Goal: Task Accomplishment & Management: Manage account settings

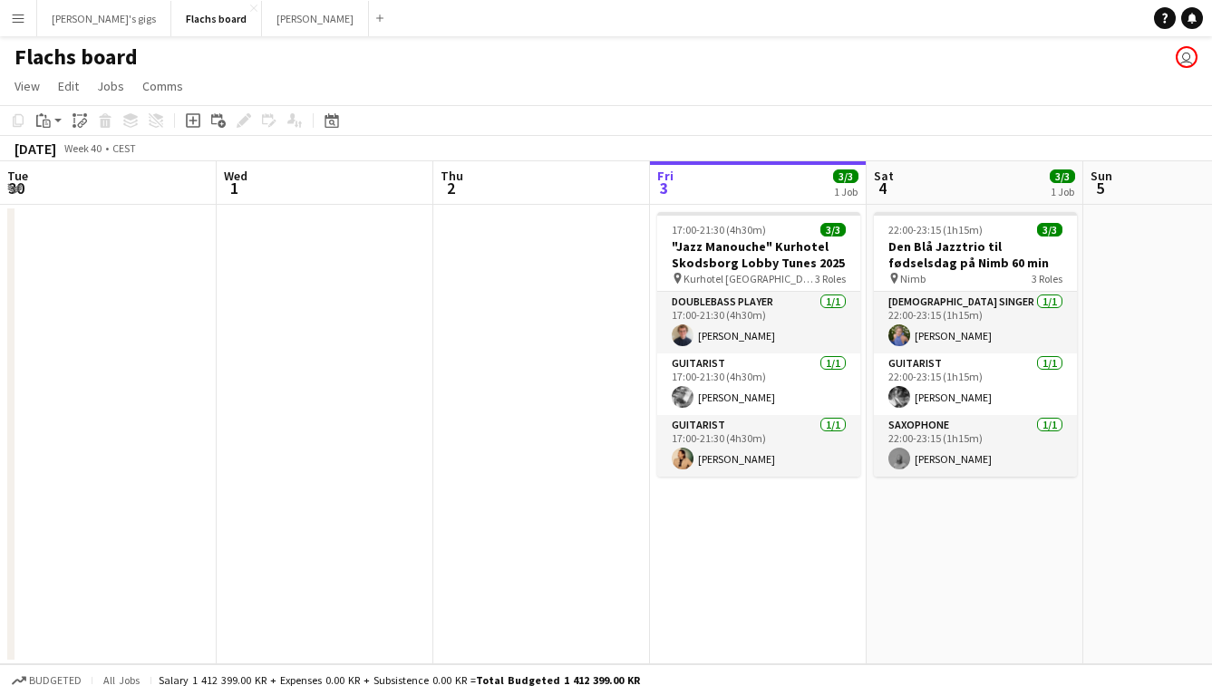
scroll to position [0, 433]
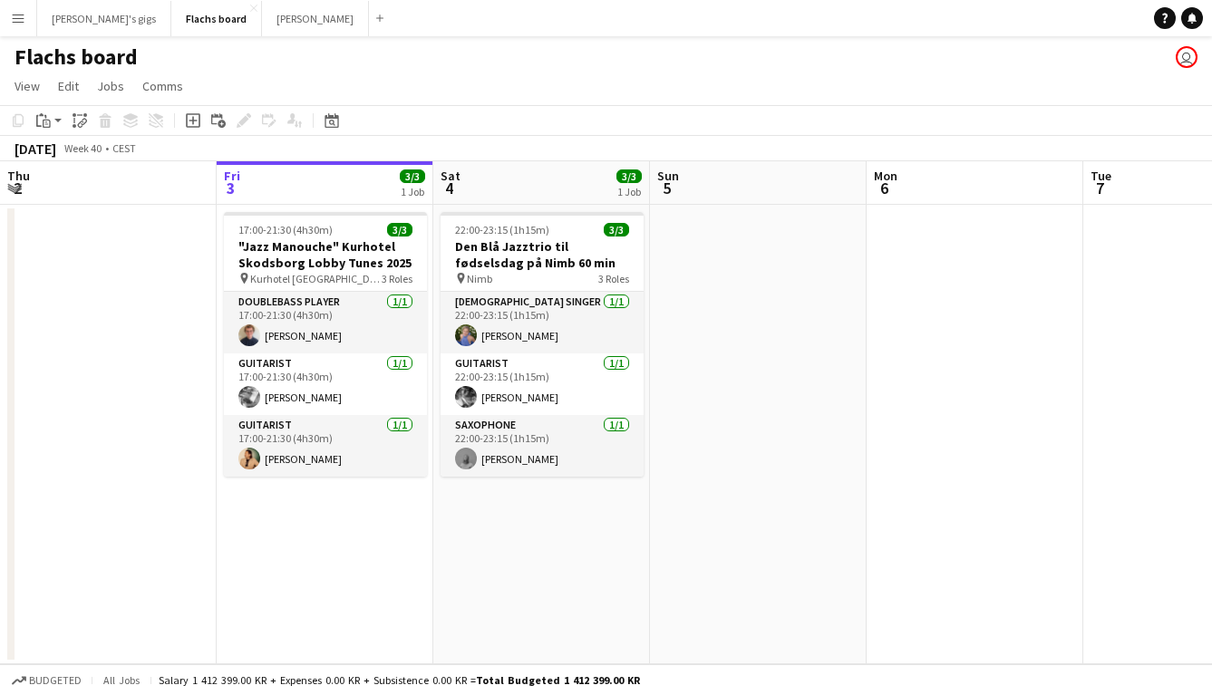
click at [22, 21] on app-icon "Menu" at bounding box center [18, 18] width 14 height 14
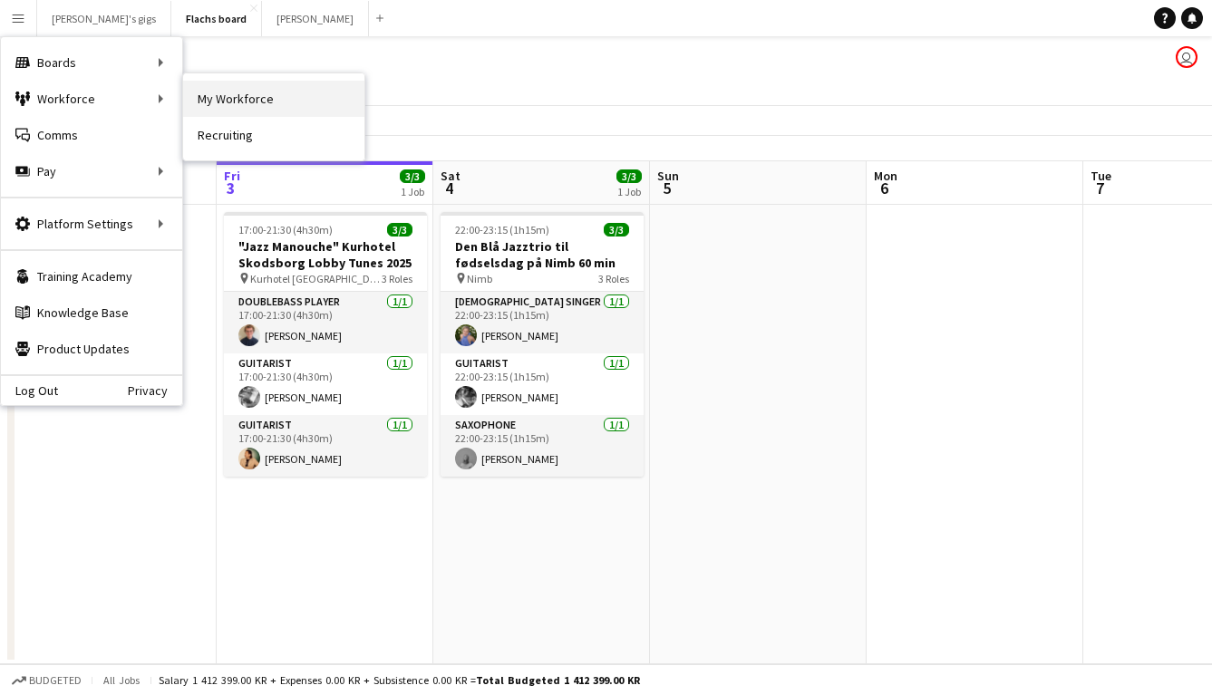
click at [223, 92] on link "My Workforce" at bounding box center [273, 99] width 181 height 36
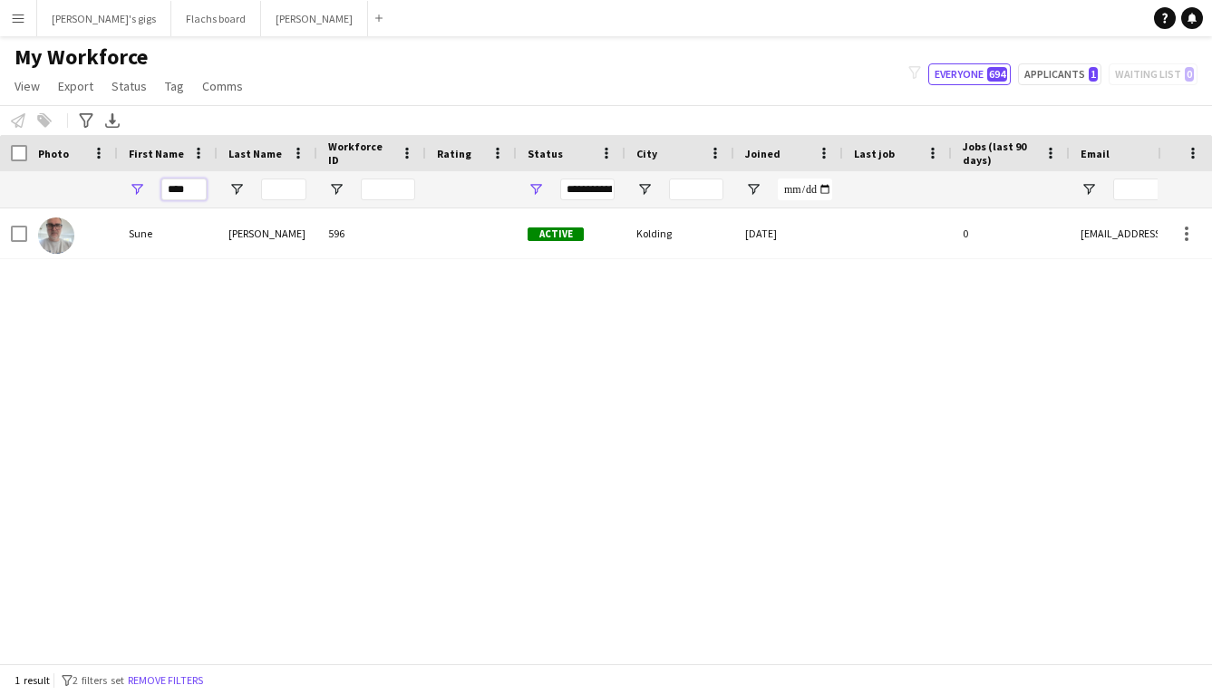
click at [193, 189] on input "****" at bounding box center [183, 190] width 45 height 22
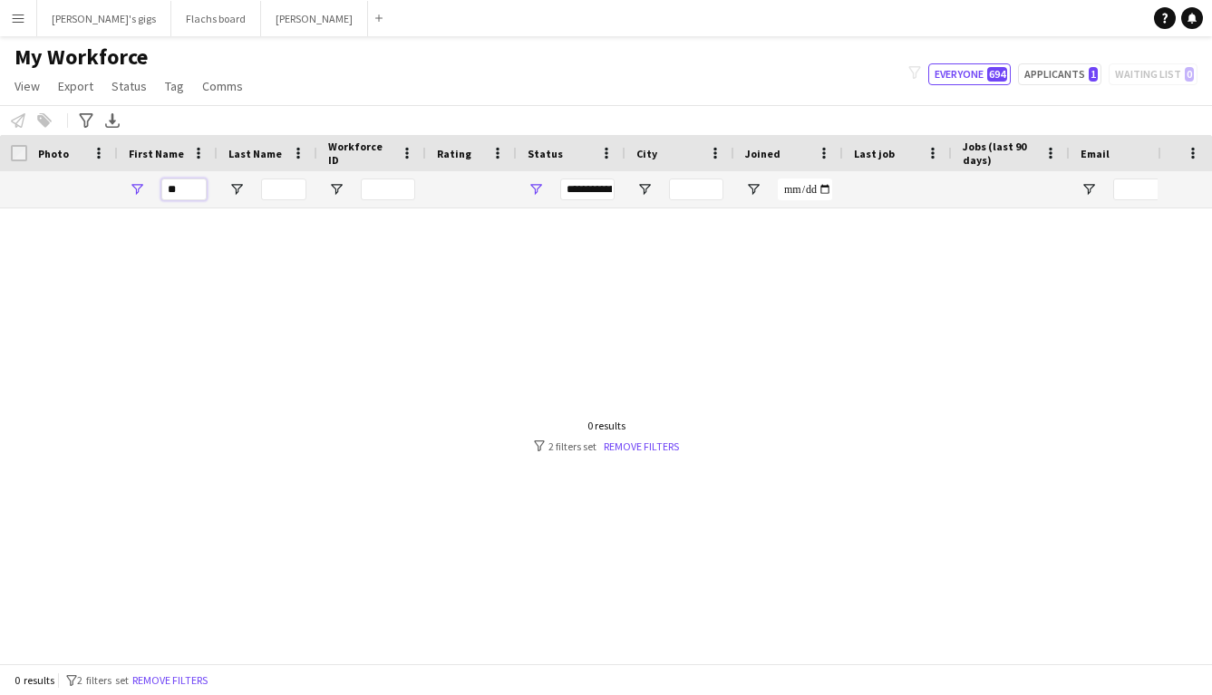
type input "*"
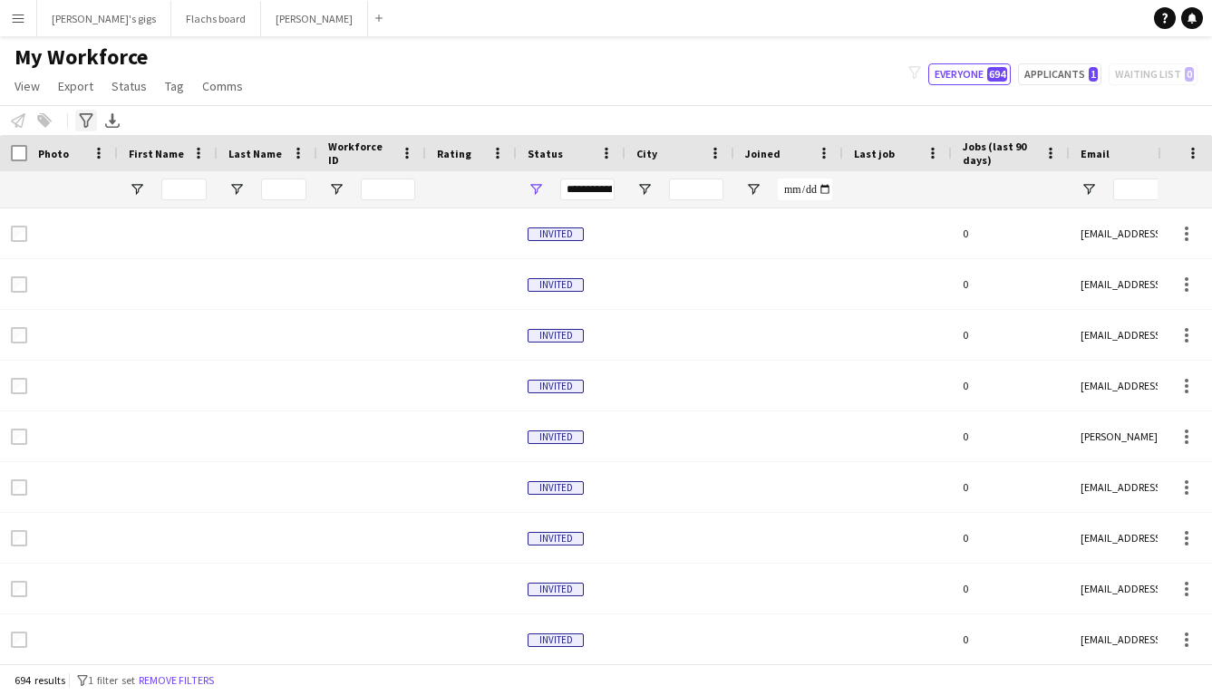
click at [83, 118] on icon "Advanced filters" at bounding box center [86, 120] width 14 height 14
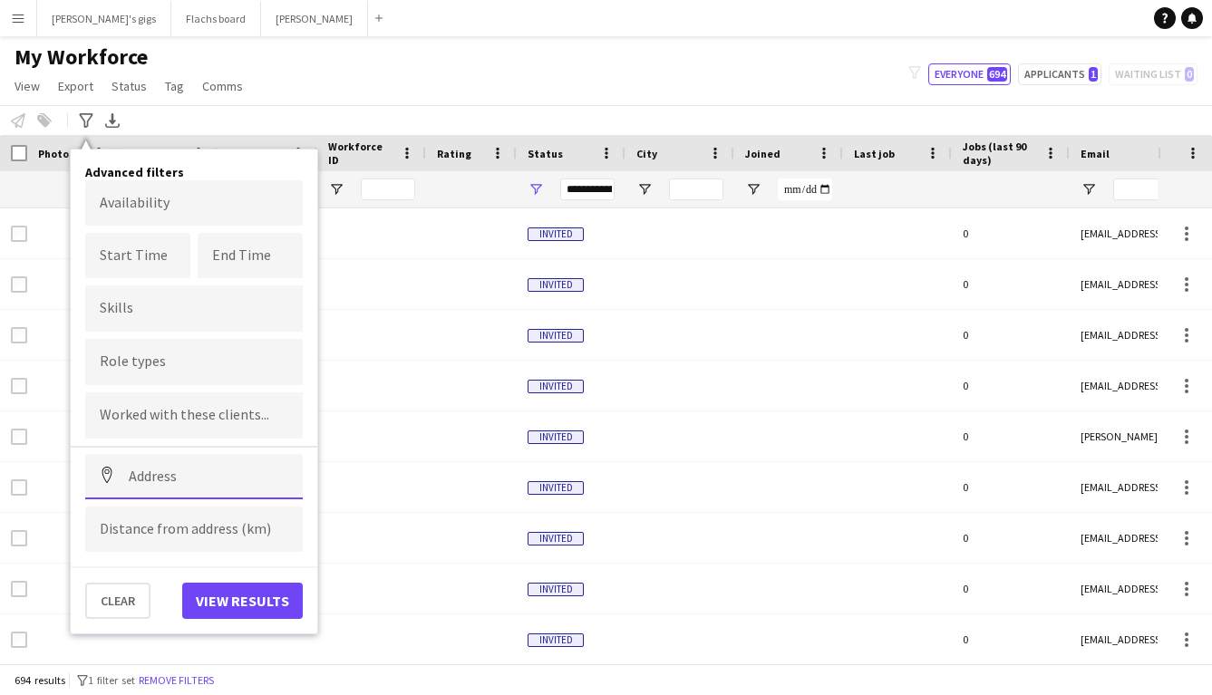
click at [149, 460] on input at bounding box center [193, 476] width 217 height 45
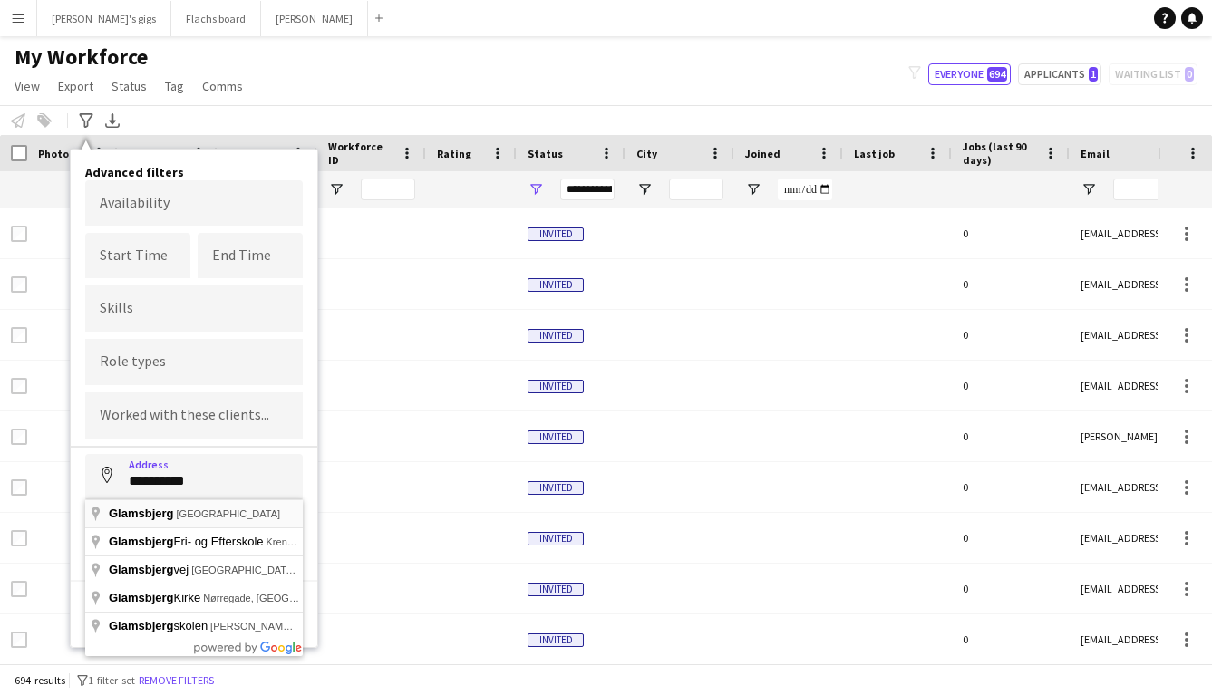
type input "**********"
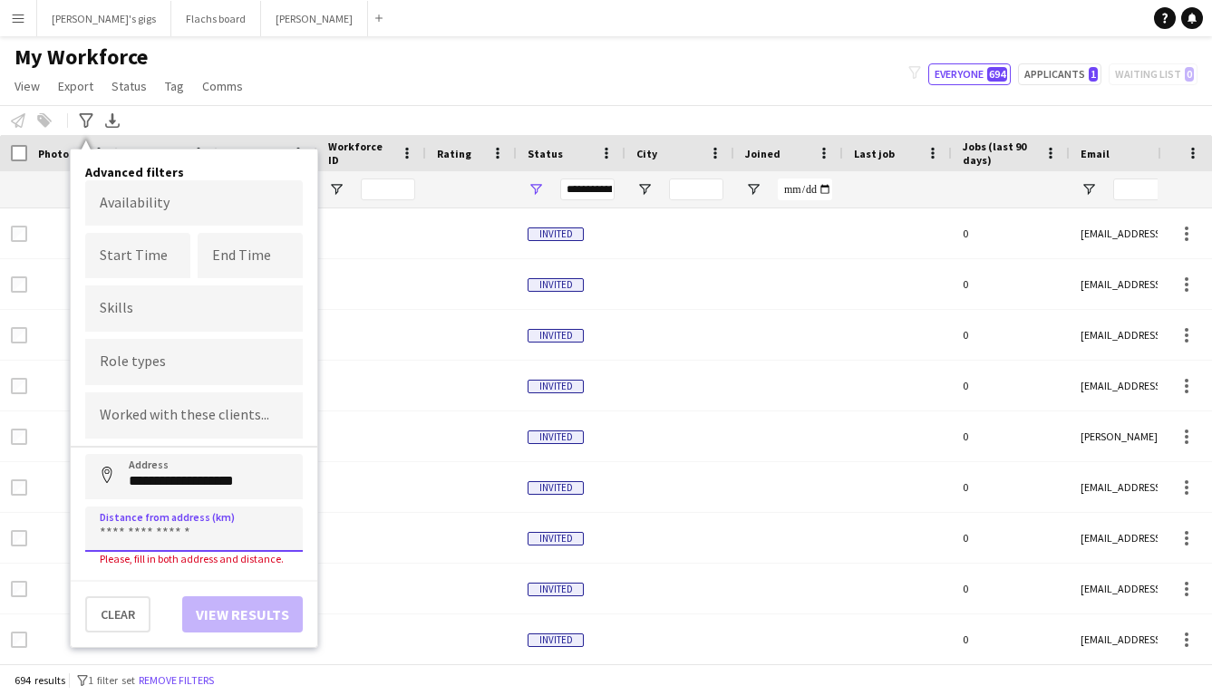
click at [156, 522] on input at bounding box center [193, 529] width 217 height 45
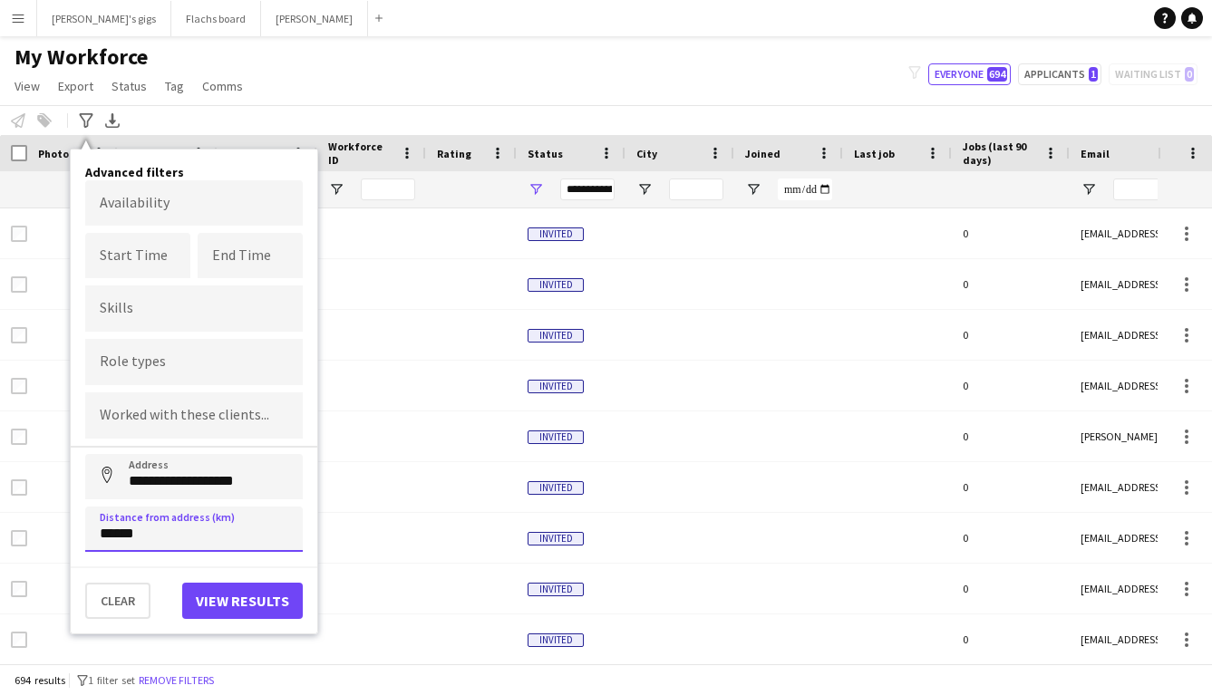
type input "******"
click at [230, 597] on button "View results" at bounding box center [242, 601] width 121 height 36
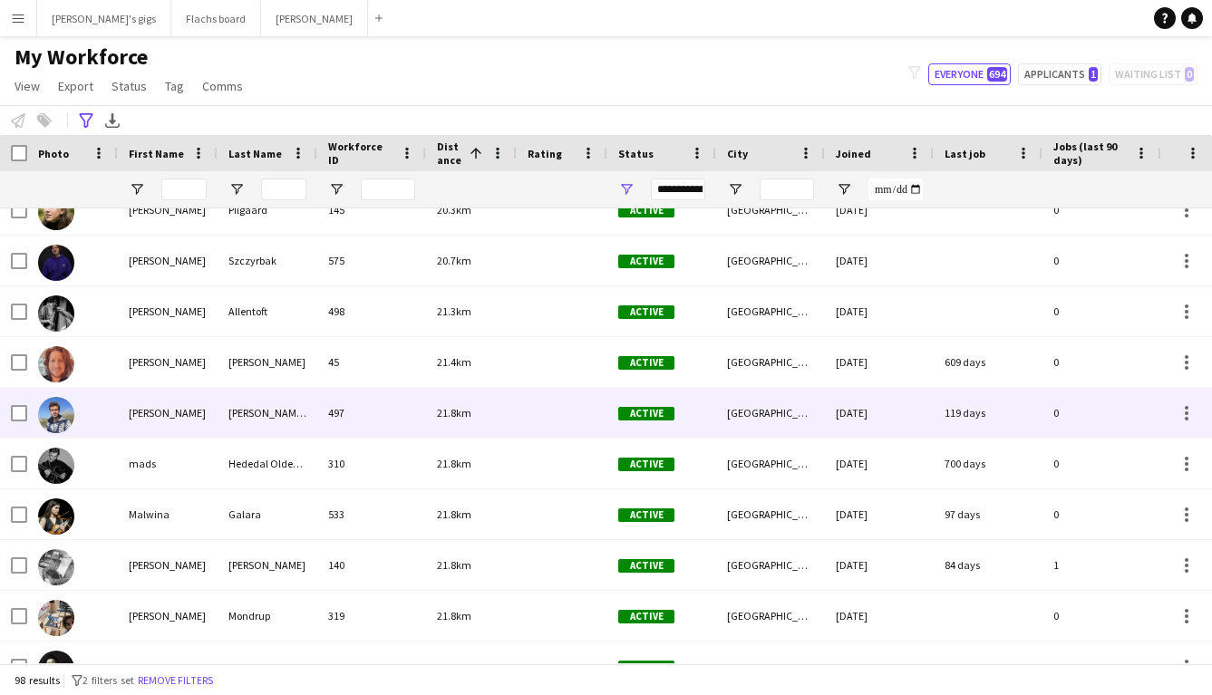
scroll to position [293, 0]
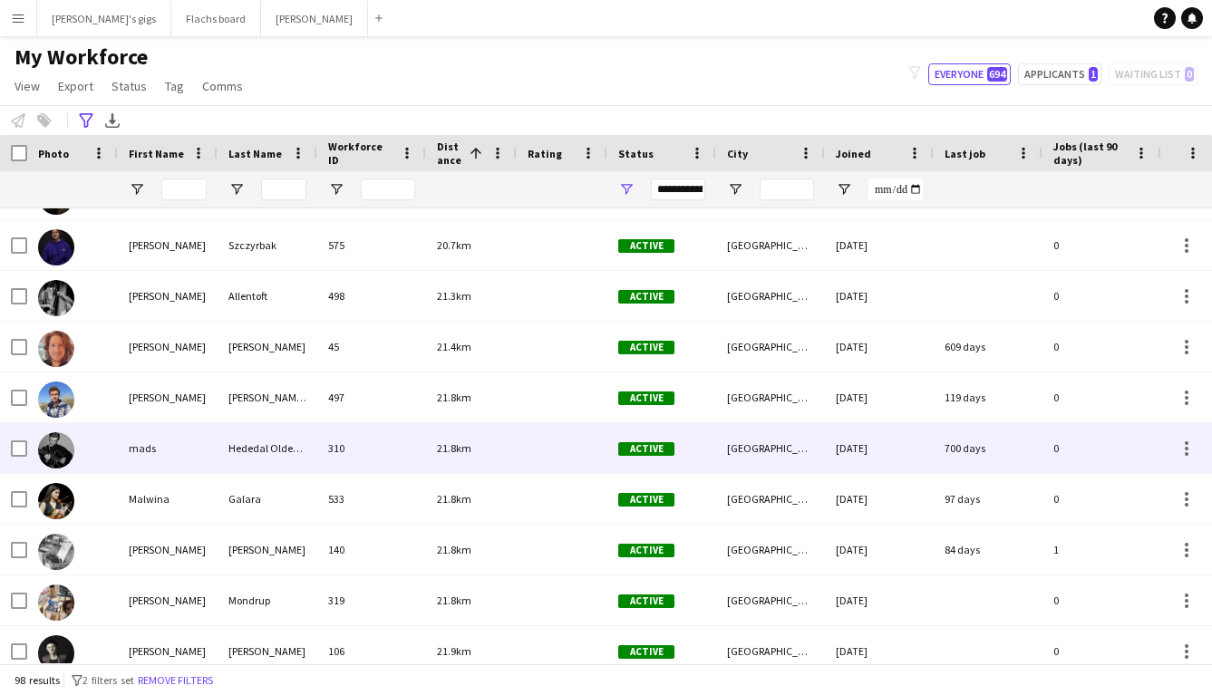
click at [255, 456] on div "Hededal Oldenskov" at bounding box center [267, 448] width 100 height 50
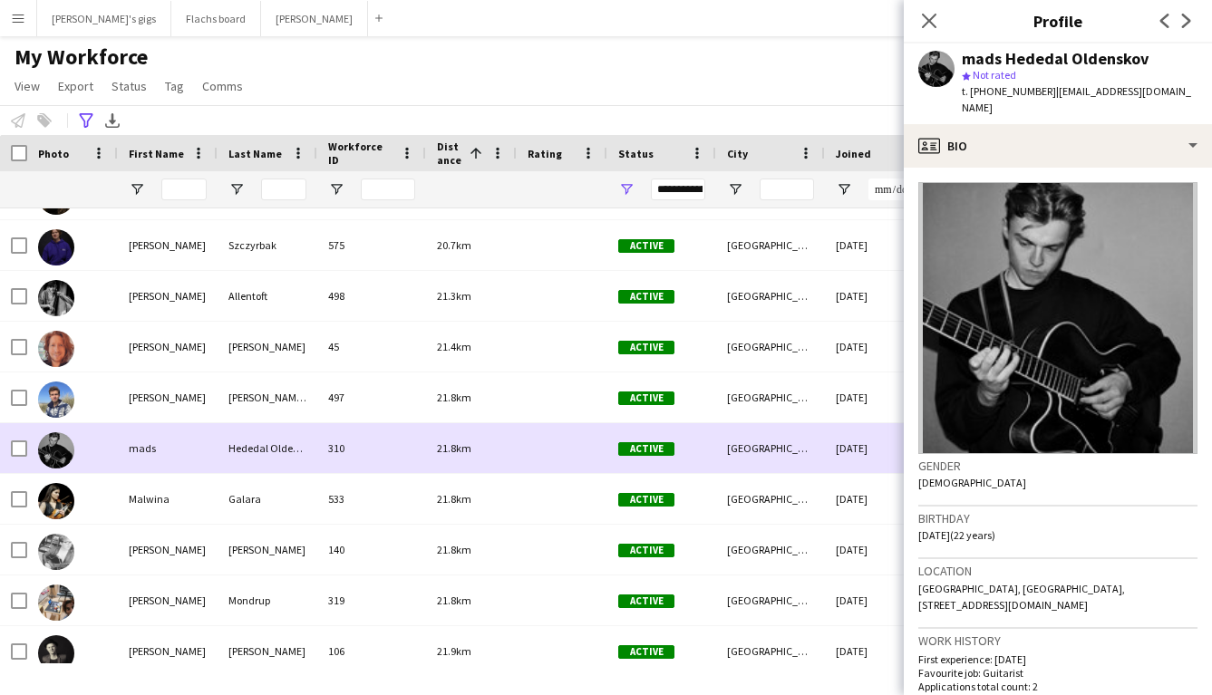
click at [255, 456] on div "Hededal Oldenskov" at bounding box center [267, 448] width 100 height 50
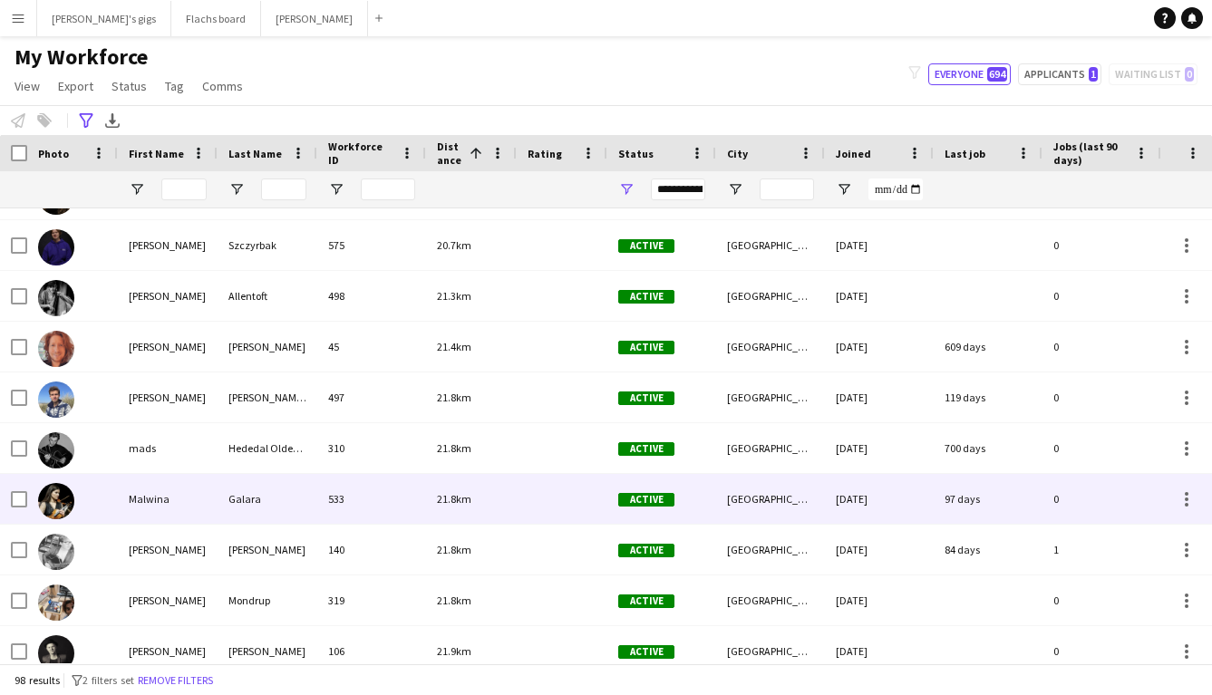
click at [250, 497] on div "Galara" at bounding box center [267, 499] width 100 height 50
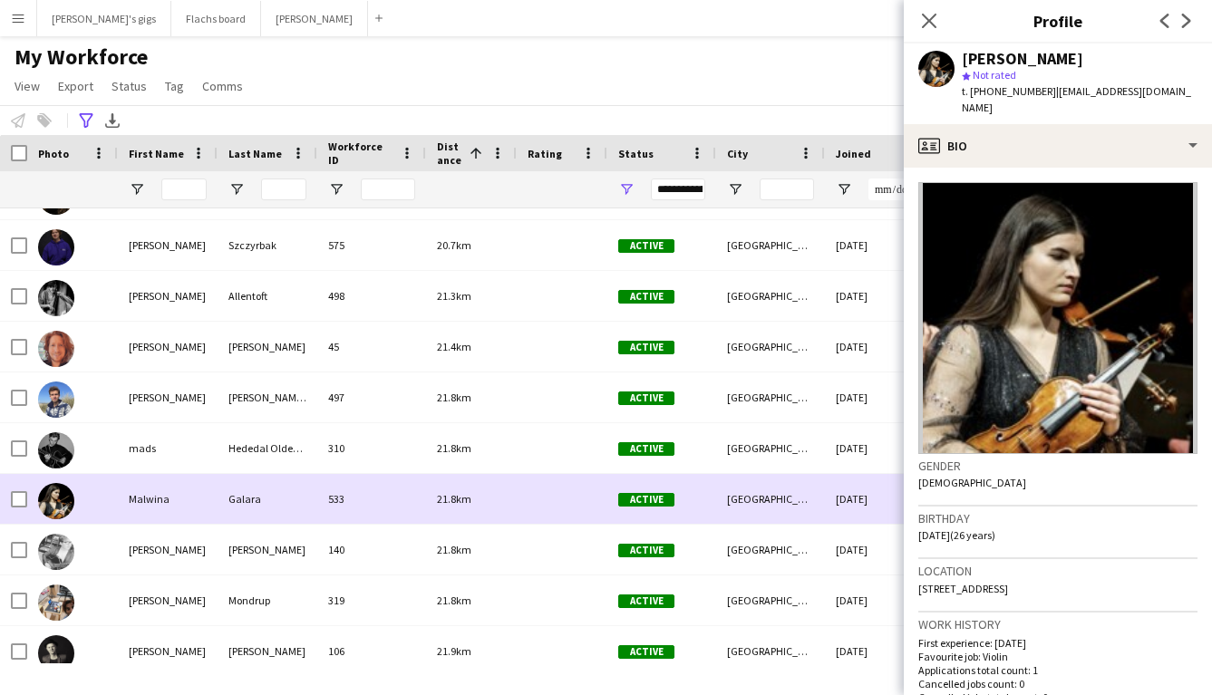
click at [250, 497] on div "Galara" at bounding box center [267, 499] width 100 height 50
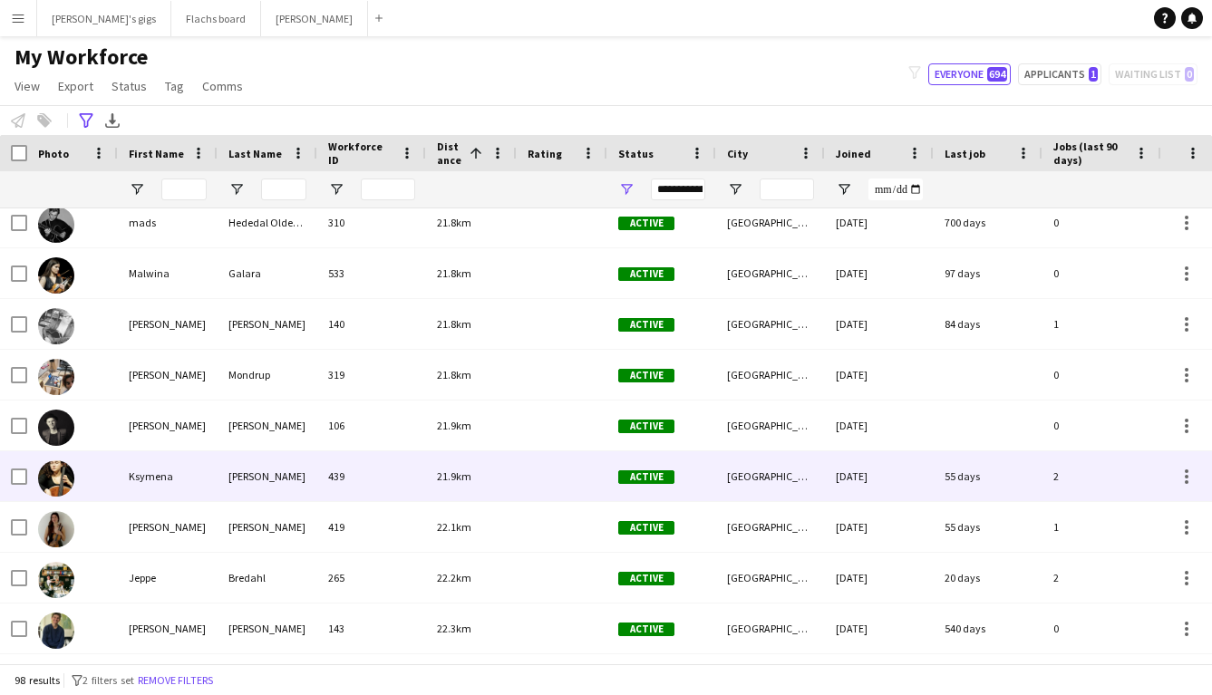
scroll to position [529, 0]
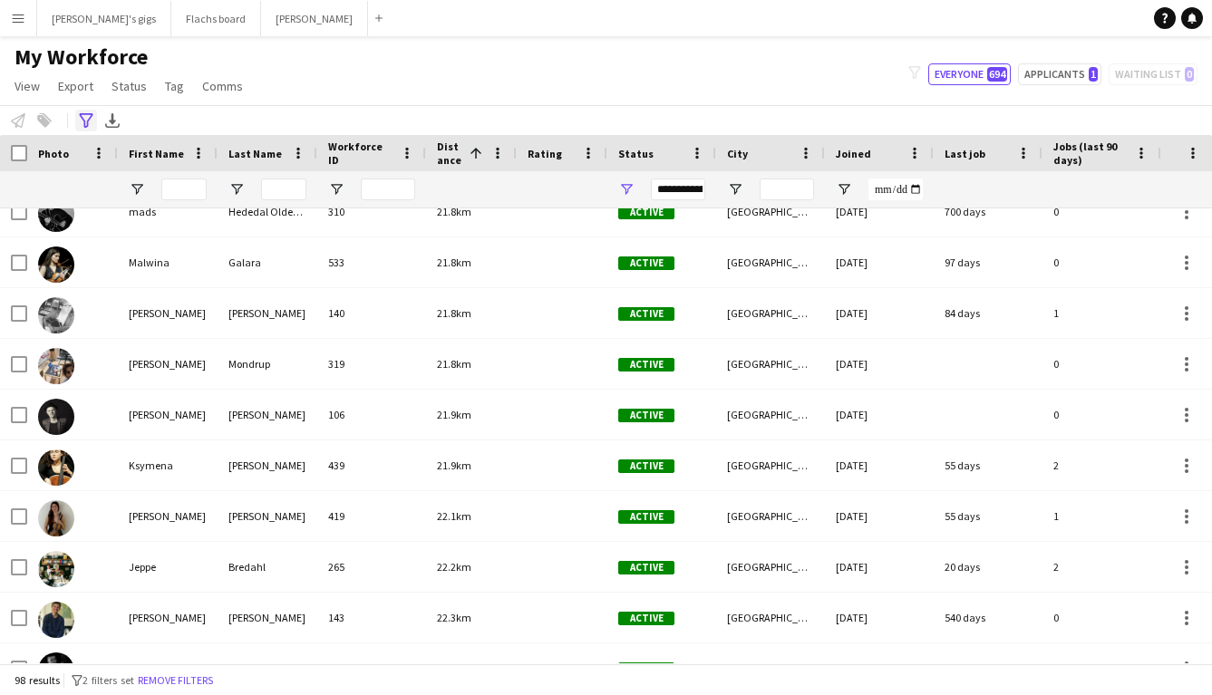
click at [80, 130] on div "Advanced filters" at bounding box center [86, 121] width 22 height 22
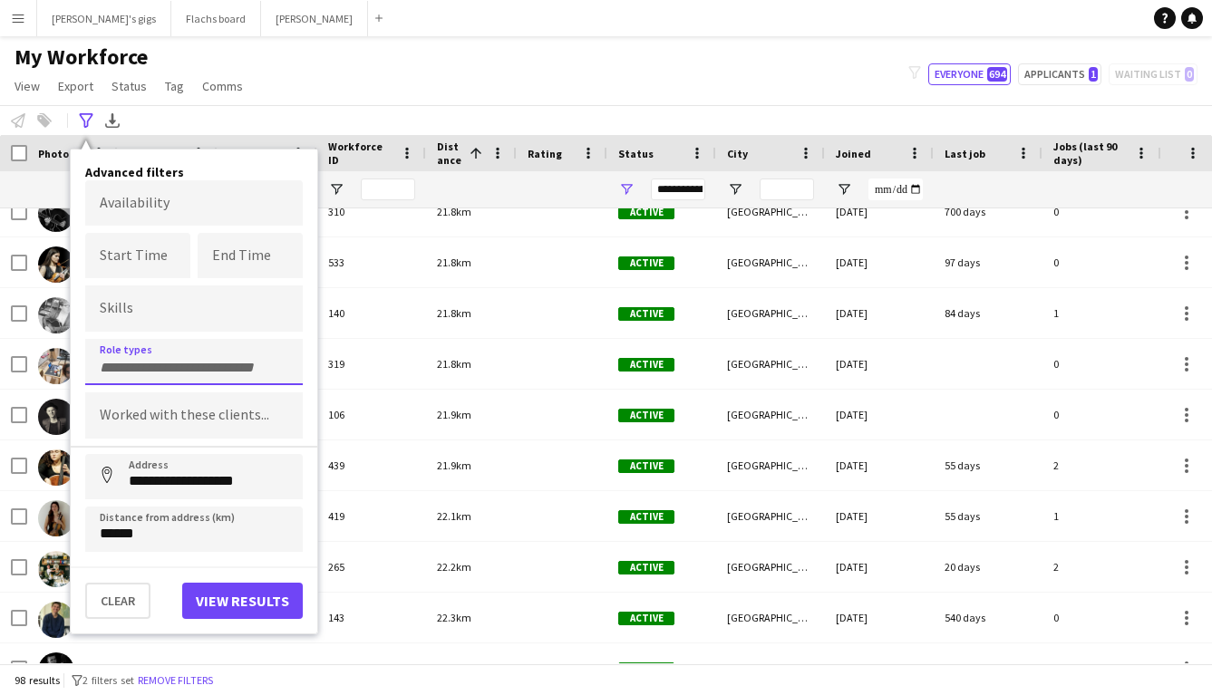
click at [155, 366] on input "Type to search role types..." at bounding box center [194, 368] width 188 height 16
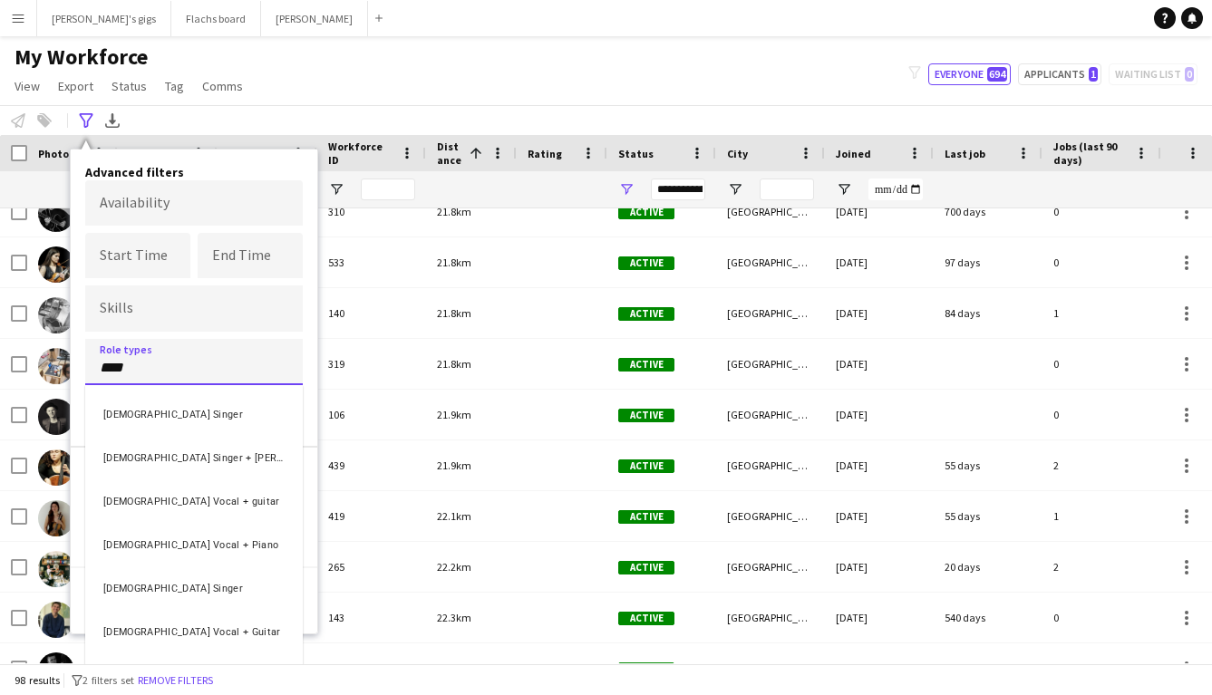
type input "****"
click at [184, 536] on div "[DEMOGRAPHIC_DATA] Vocal + Piano" at bounding box center [193, 542] width 217 height 43
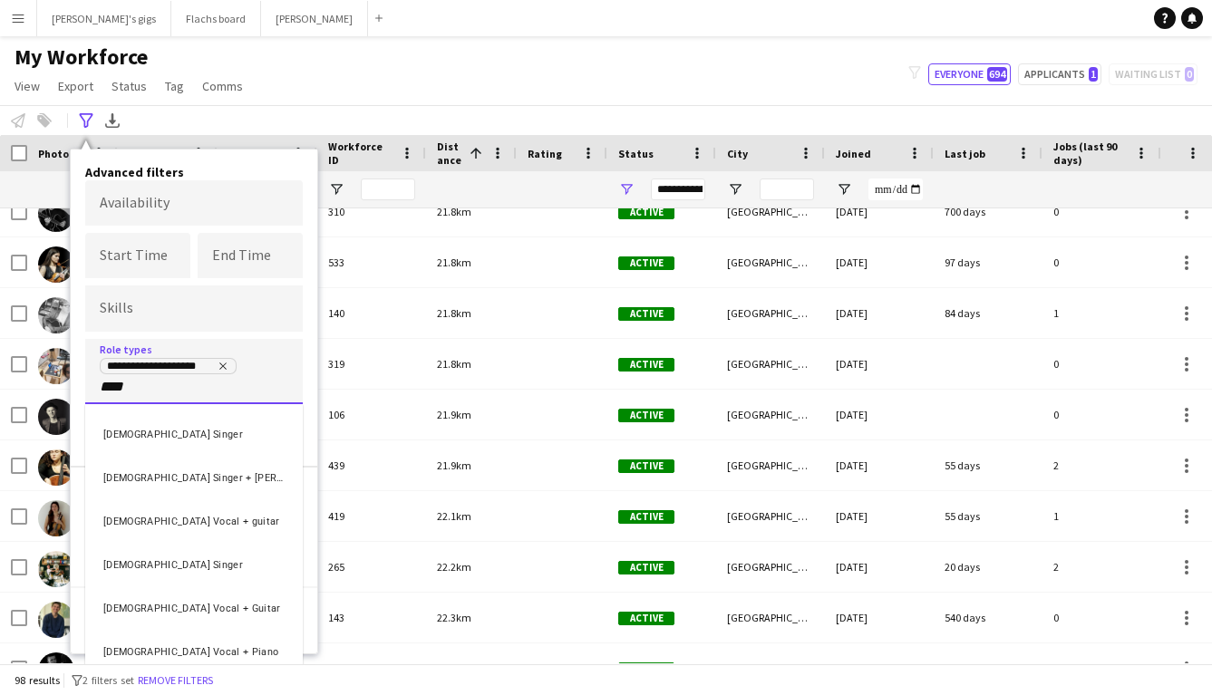
type input "****"
click at [181, 635] on div "[DEMOGRAPHIC_DATA] Vocal + Piano" at bounding box center [193, 648] width 217 height 43
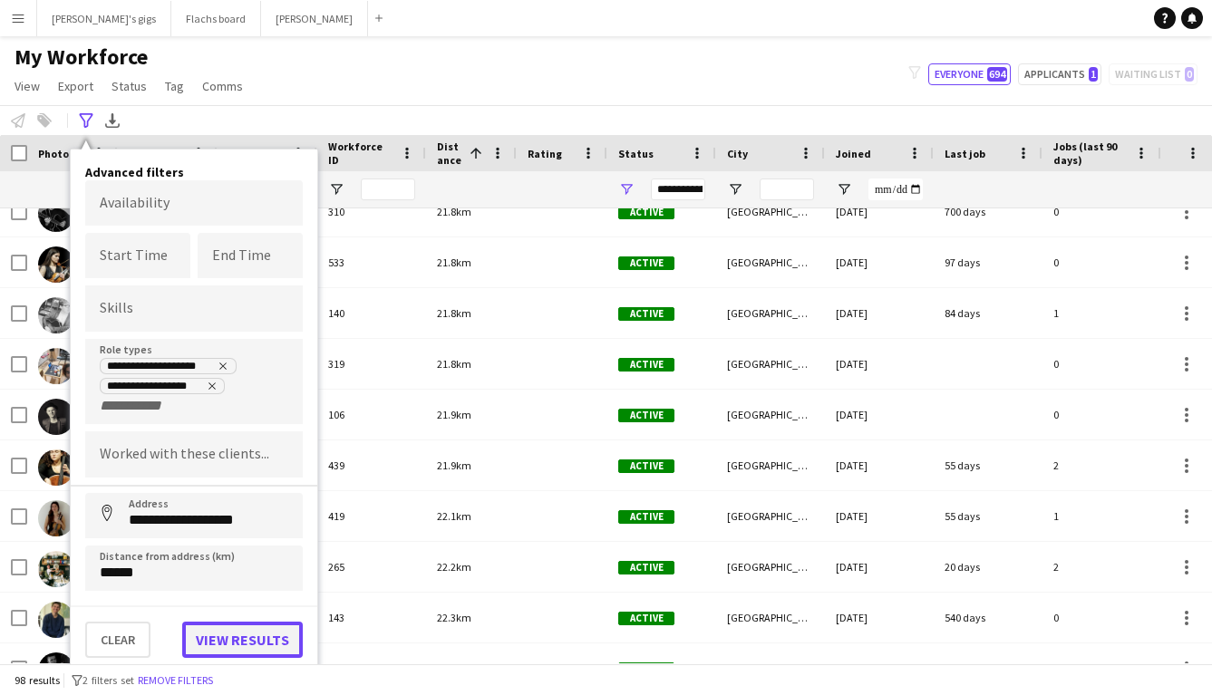
click at [211, 622] on button "View results" at bounding box center [242, 640] width 121 height 36
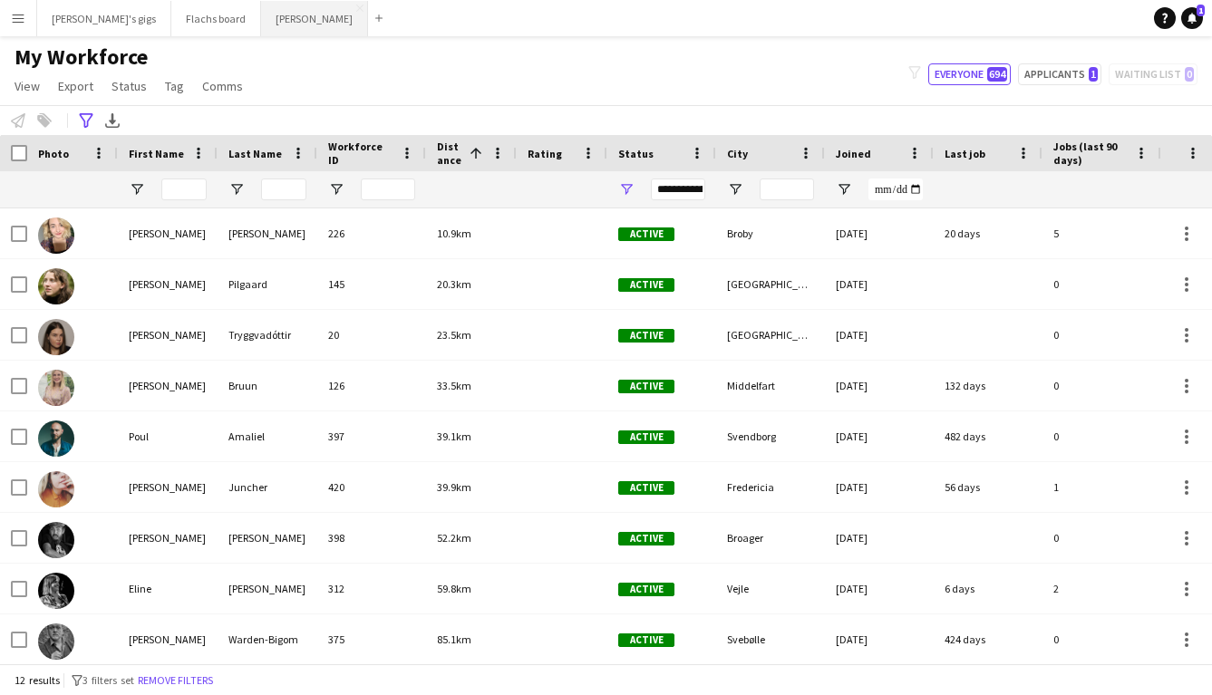
click at [261, 20] on button "Asger Gigs Close" at bounding box center [314, 18] width 107 height 35
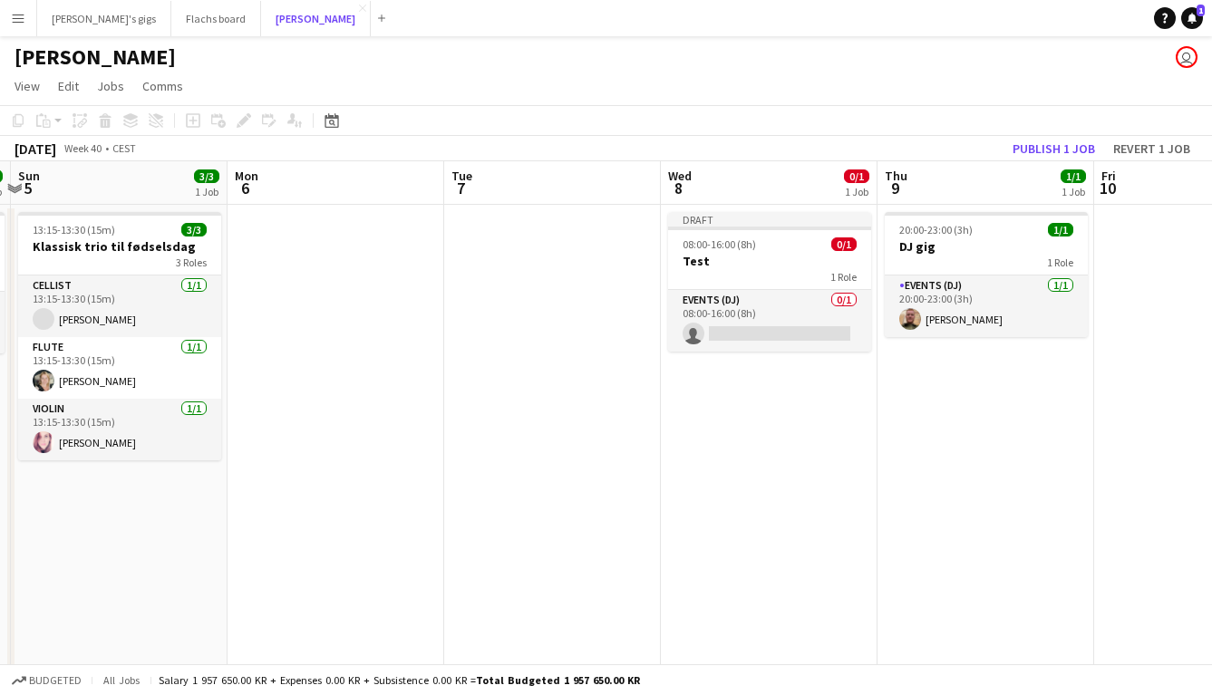
scroll to position [0, 661]
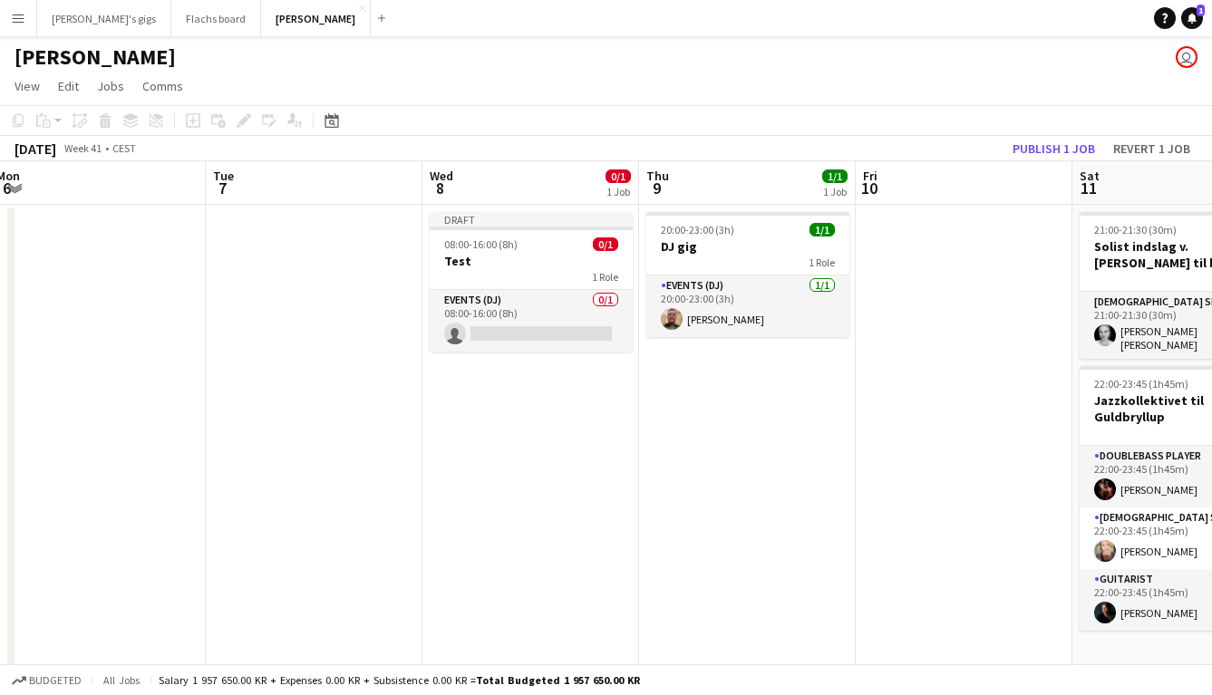
click at [502, 319] on app-card-role "Events (DJ) 0/1 08:00-16:00 (8h) single-neutral-actions" at bounding box center [531, 321] width 203 height 62
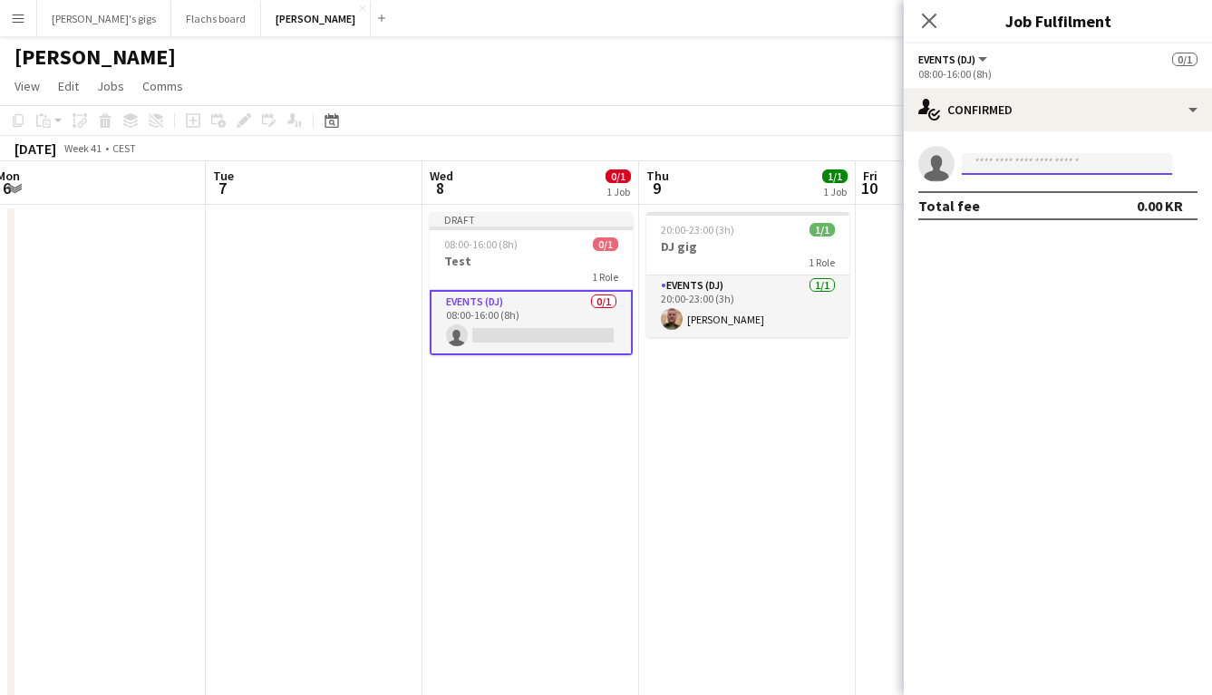
click at [996, 167] on input at bounding box center [1066, 164] width 210 height 22
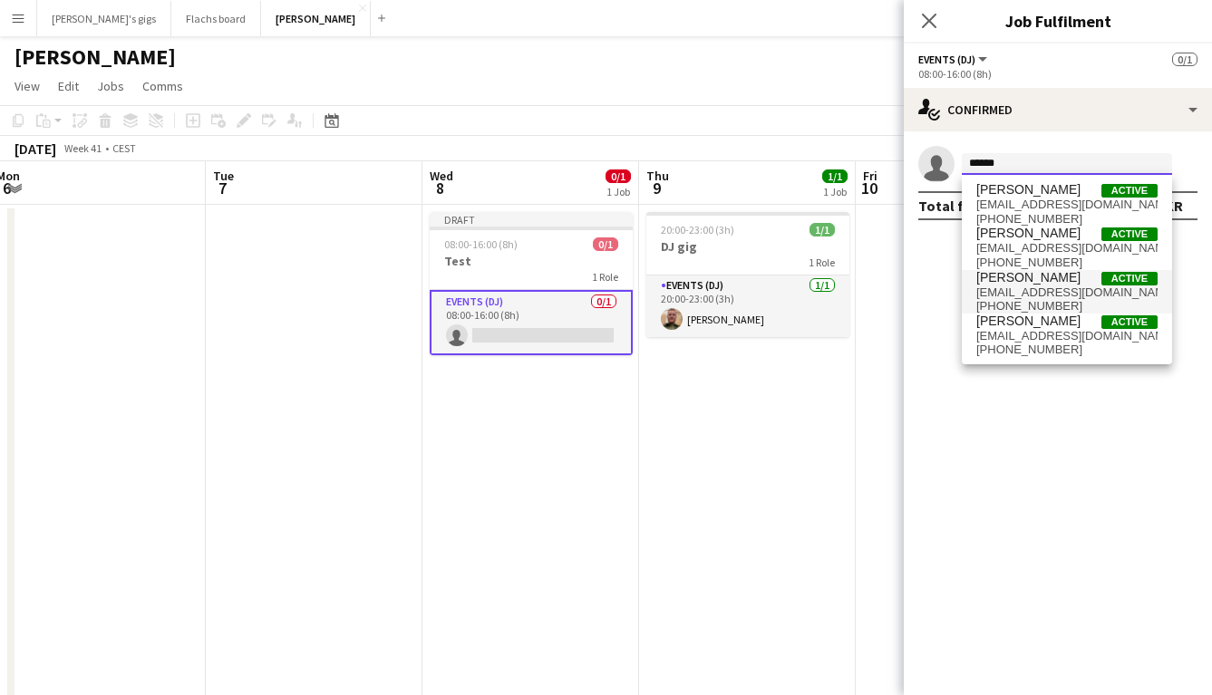
type input "******"
click at [975, 296] on mat-option "[PERSON_NAME] Active [EMAIL_ADDRESS][DOMAIN_NAME] [PHONE_NUMBER]" at bounding box center [1066, 291] width 210 height 43
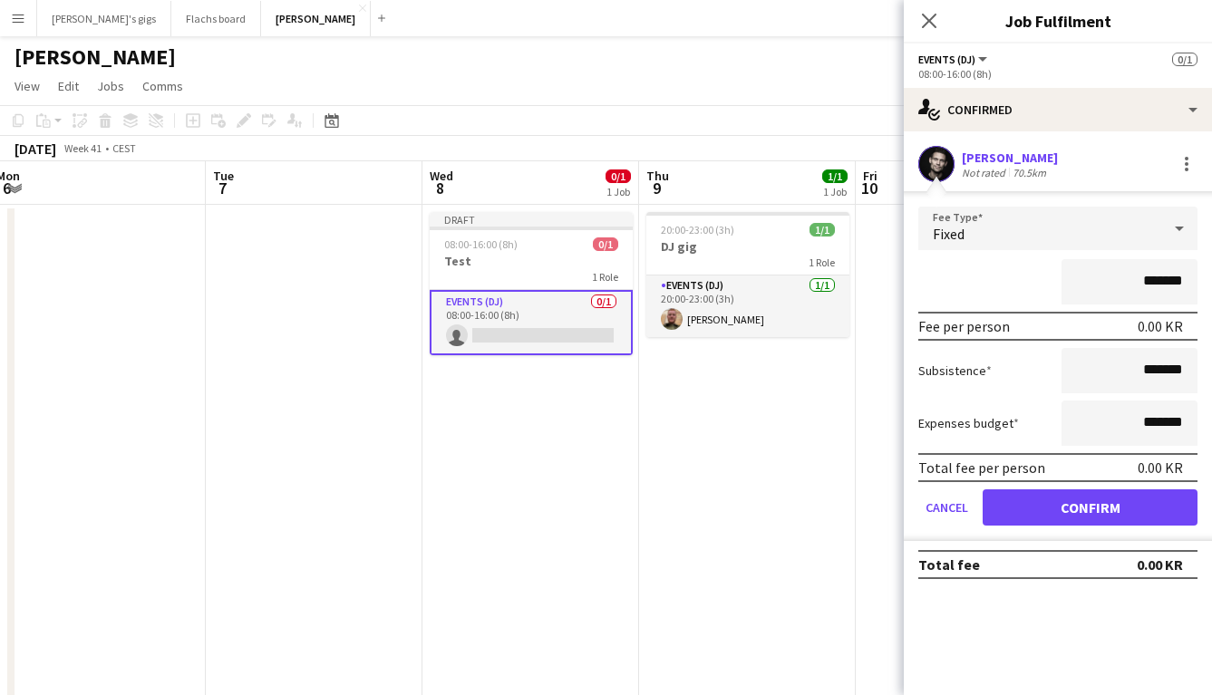
click at [981, 155] on div "[PERSON_NAME]" at bounding box center [1009, 158] width 96 height 16
click at [1067, 485] on form "Fee Type Fixed ******* Fee per person 0.00 KR Subsistence ******* Expenses budg…" at bounding box center [1057, 374] width 308 height 334
click at [1068, 492] on button "Confirm" at bounding box center [1089, 507] width 215 height 36
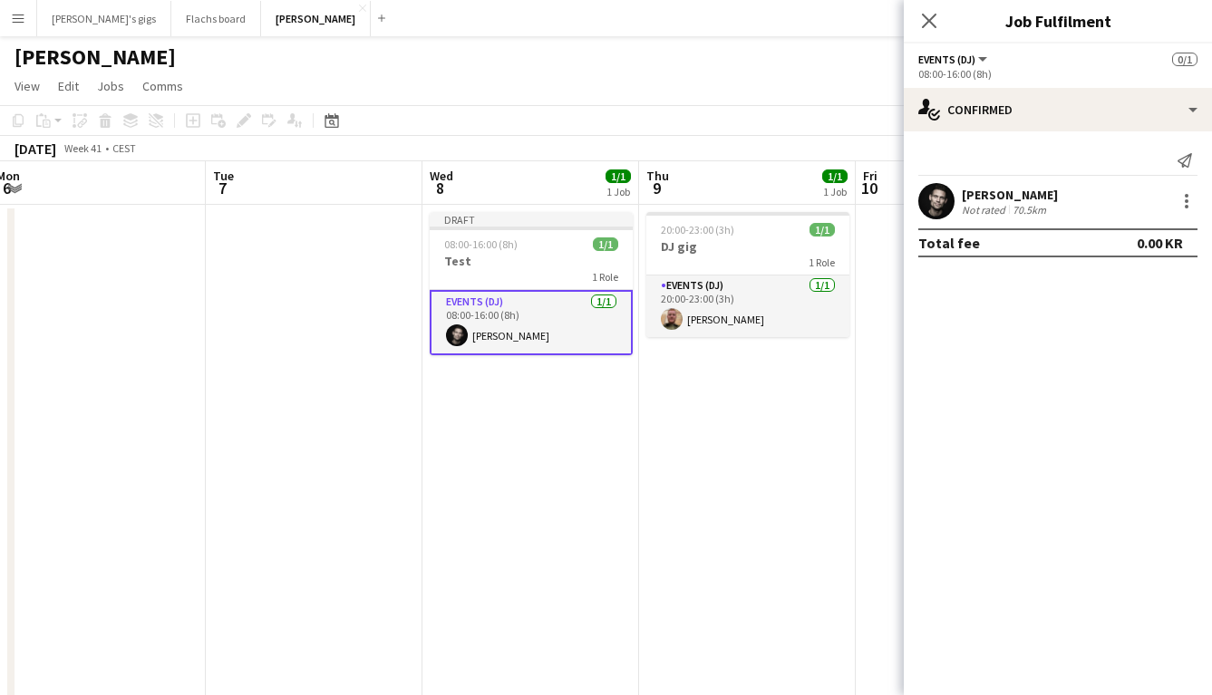
click at [678, 422] on app-date-cell "20:00-23:00 (3h) 1/1 DJ gig 1 Role Events (DJ) [DATE] 20:00-23:00 (3h) [PERSON_…" at bounding box center [747, 458] width 217 height 507
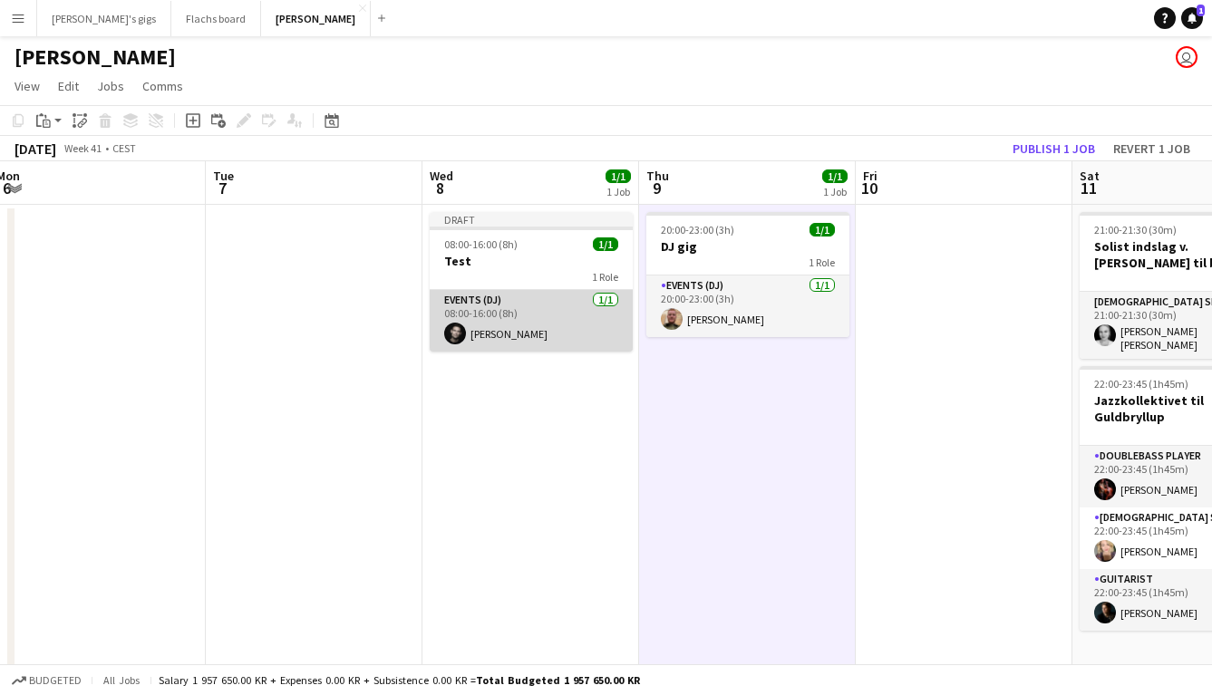
click at [493, 330] on app-card-role "Events (DJ) [DATE] 08:00-16:00 (8h) [PERSON_NAME]" at bounding box center [531, 321] width 203 height 62
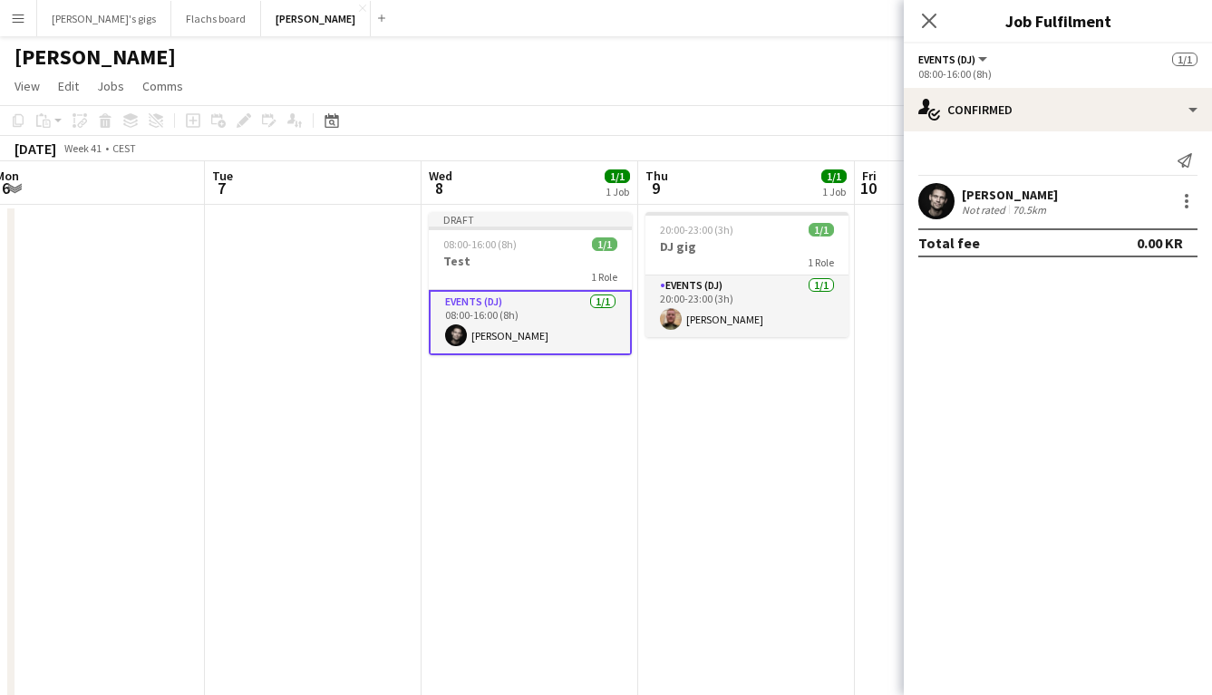
click at [979, 194] on div "[PERSON_NAME]" at bounding box center [1009, 195] width 96 height 16
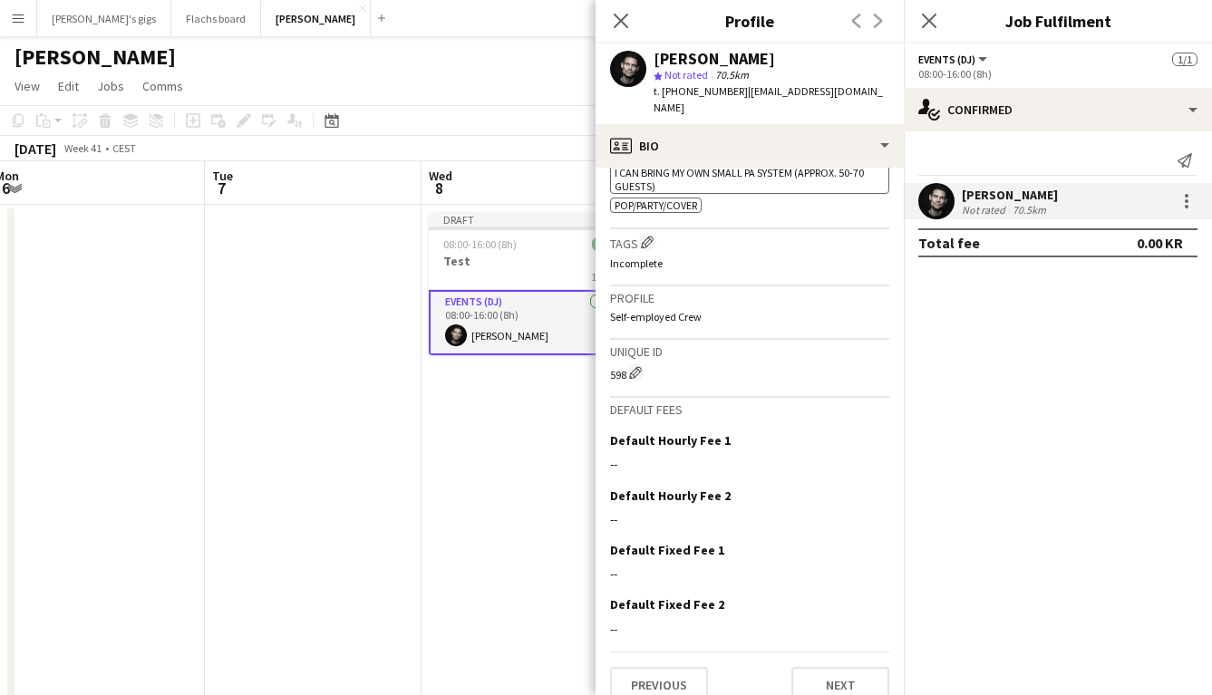
scroll to position [0, 0]
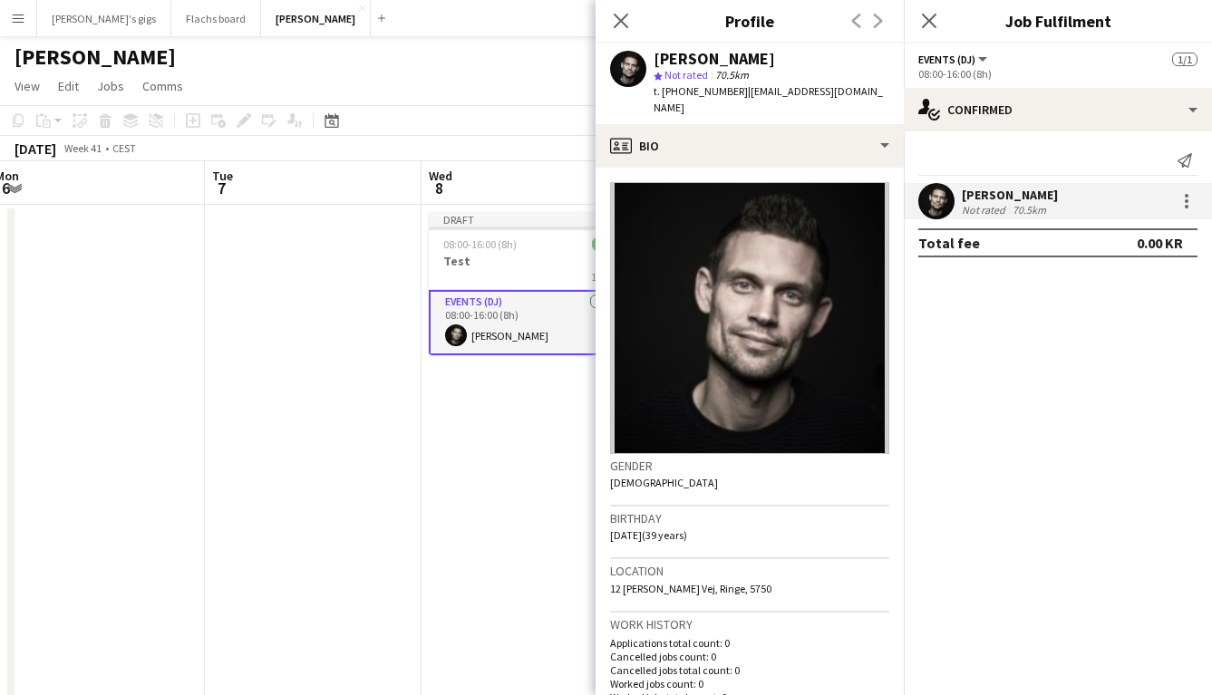
click at [502, 551] on app-date-cell "Draft 08:00-16:00 (8h) 1/1 Test 1 Role Events (DJ) [DATE] 08:00-16:00 (8h) [PER…" at bounding box center [529, 458] width 217 height 507
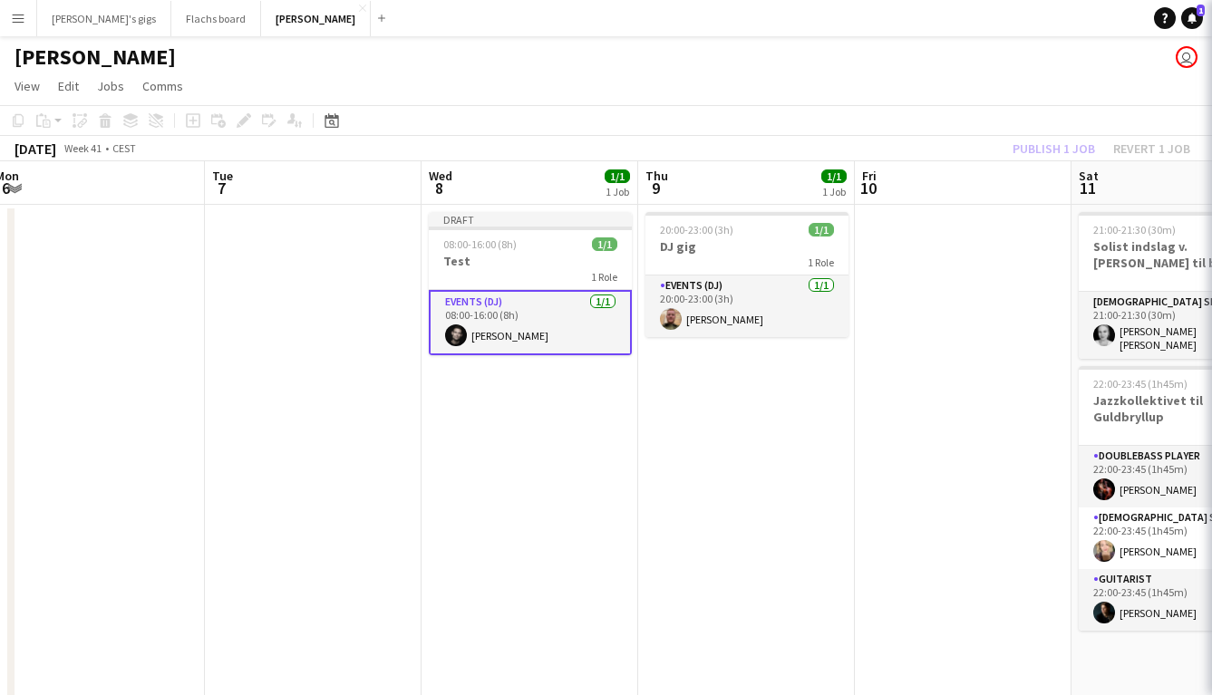
scroll to position [0, 662]
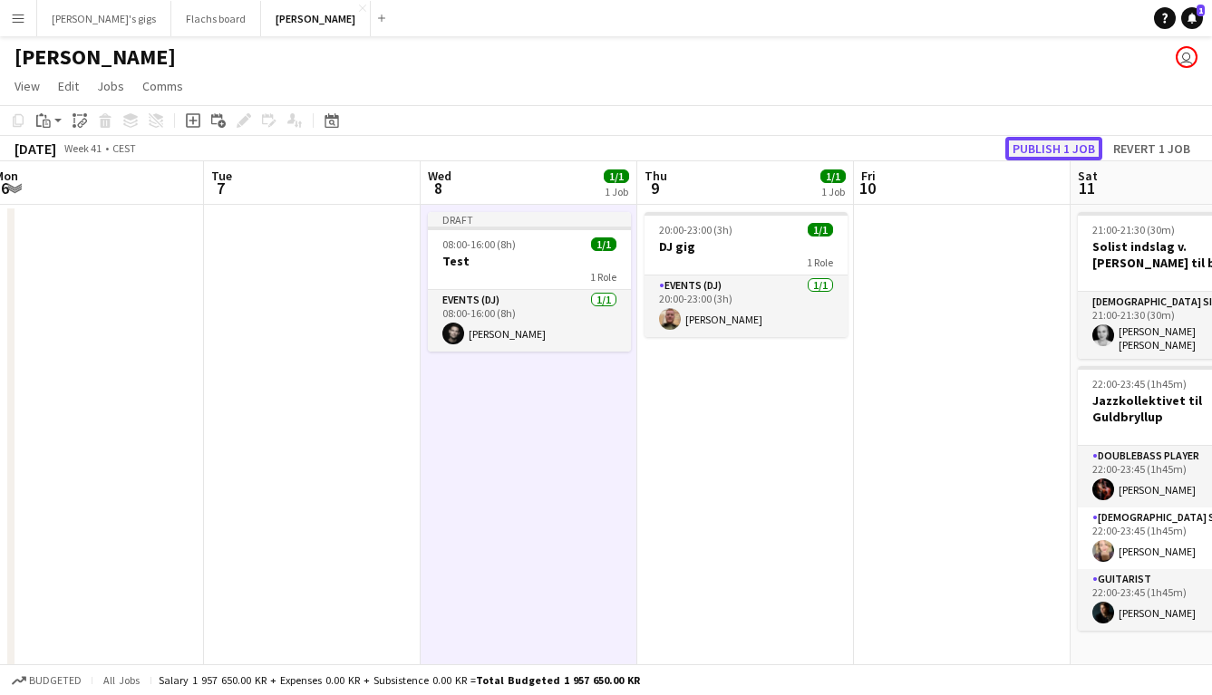
click at [1067, 150] on button "Publish 1 job" at bounding box center [1053, 149] width 97 height 24
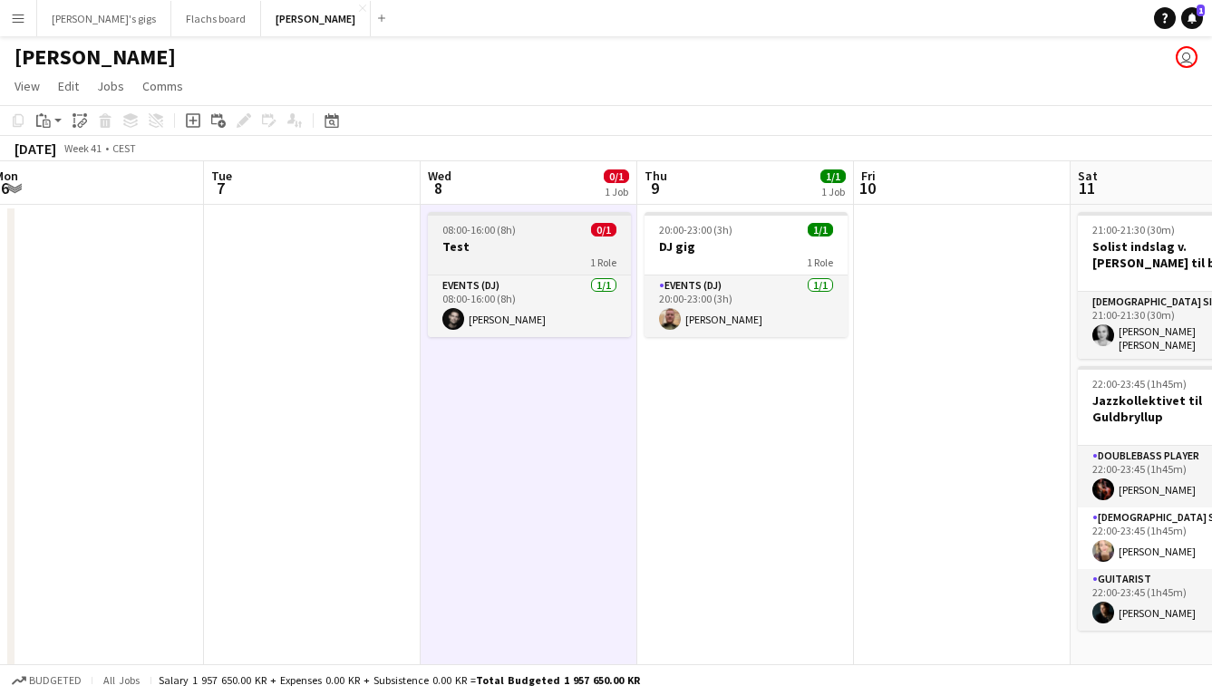
click at [483, 254] on h3 "Test" at bounding box center [529, 246] width 203 height 16
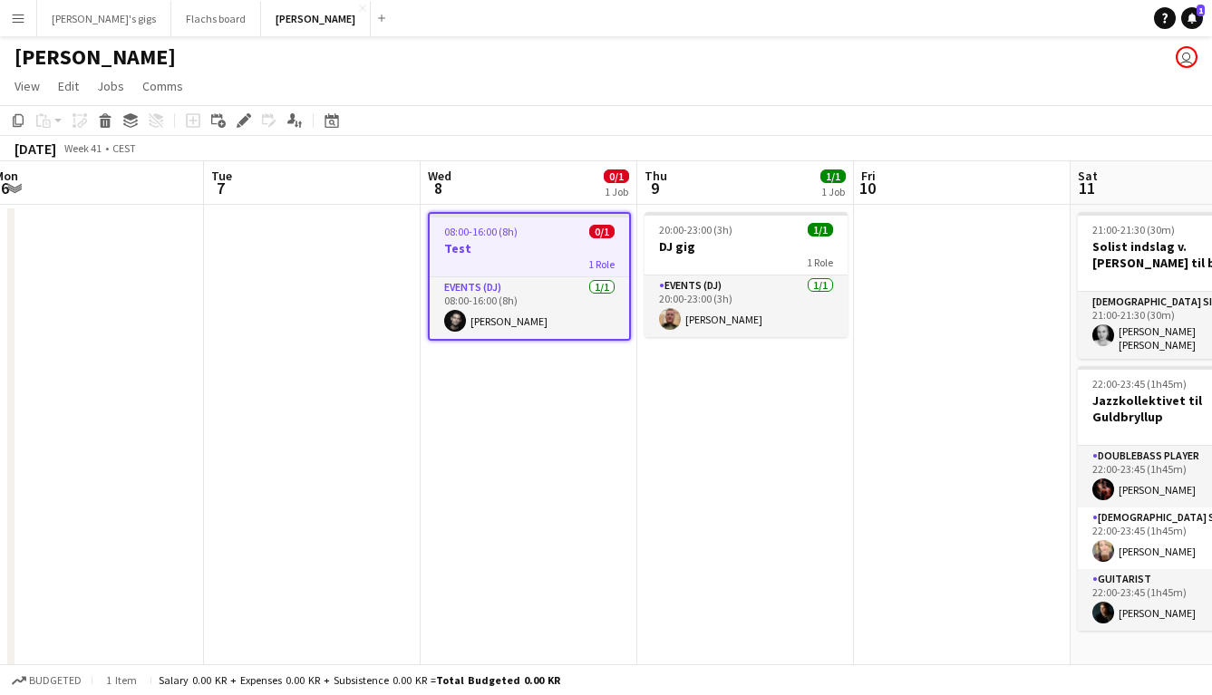
click at [498, 553] on app-date-cell "08:00-16:00 (8h) 0/1 Test 1 Role Events (DJ) [DATE] 08:00-16:00 (8h) [PERSON_NA…" at bounding box center [528, 458] width 217 height 507
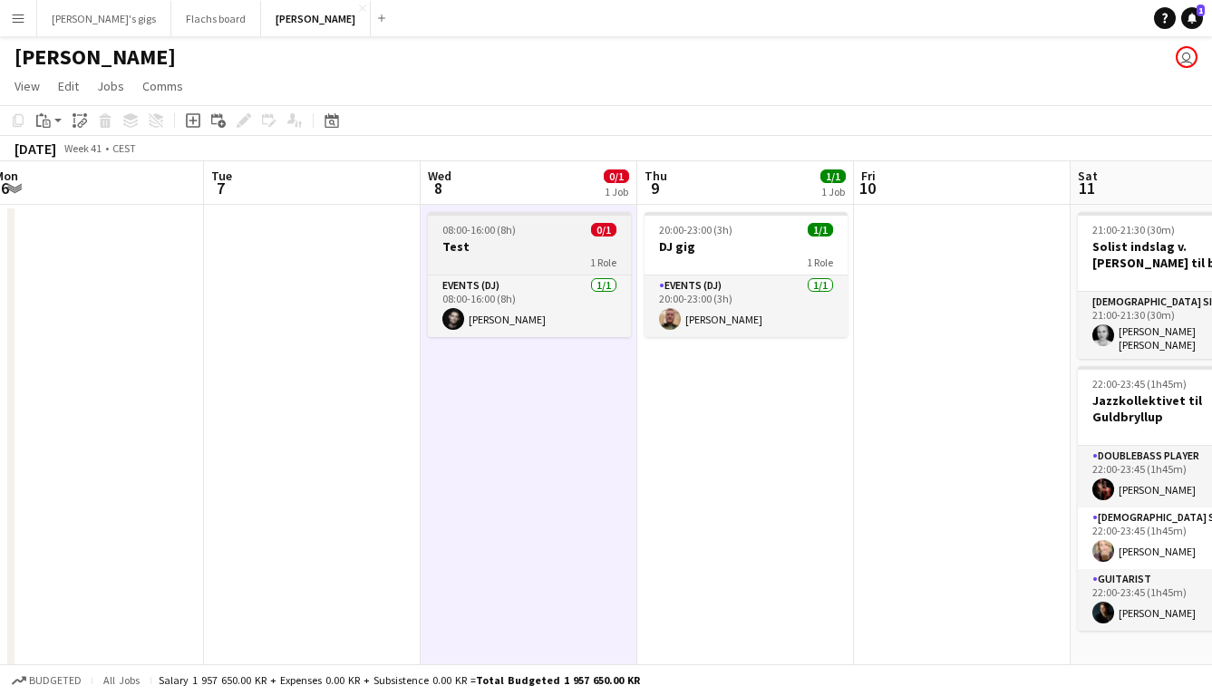
click at [445, 234] on span "08:00-16:00 (8h)" at bounding box center [478, 230] width 73 height 14
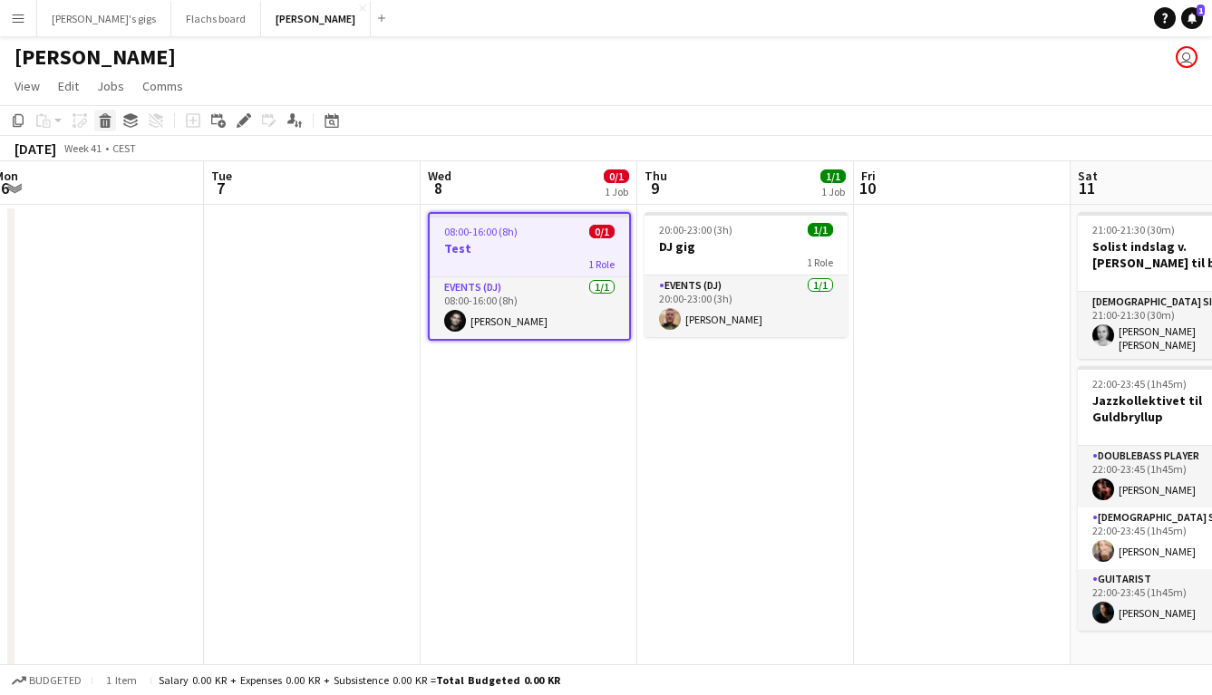
click at [100, 125] on icon "Delete" at bounding box center [105, 120] width 14 height 14
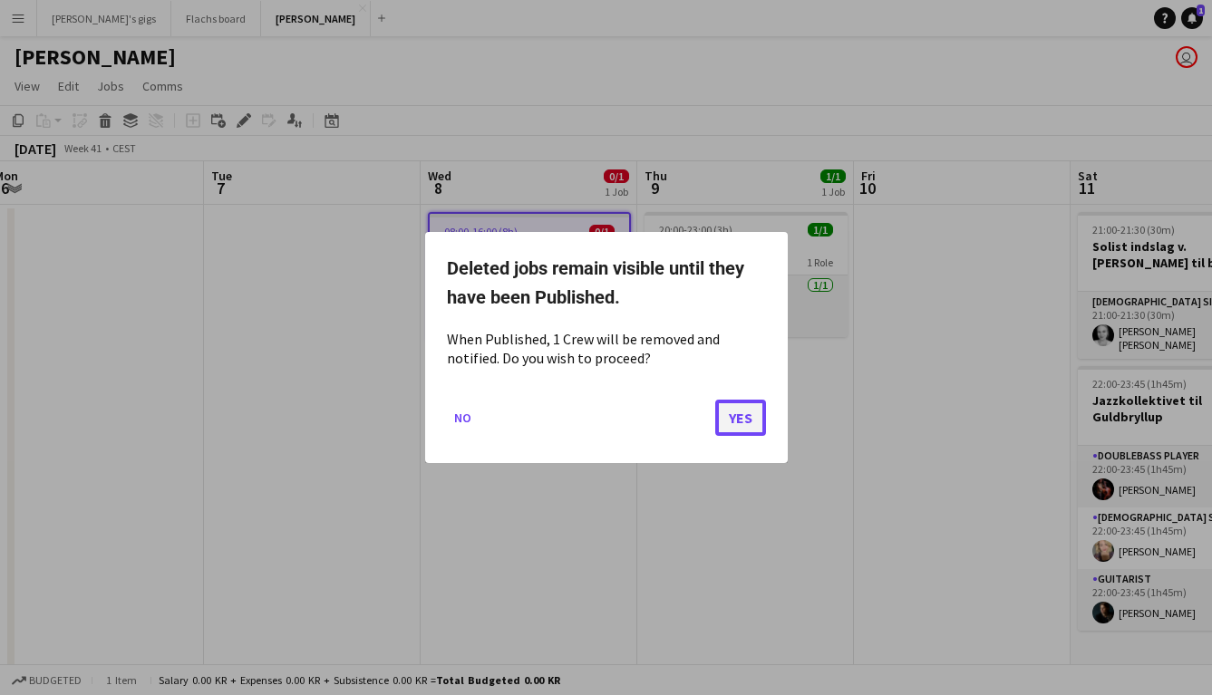
click at [734, 411] on button "Yes" at bounding box center [740, 418] width 51 height 36
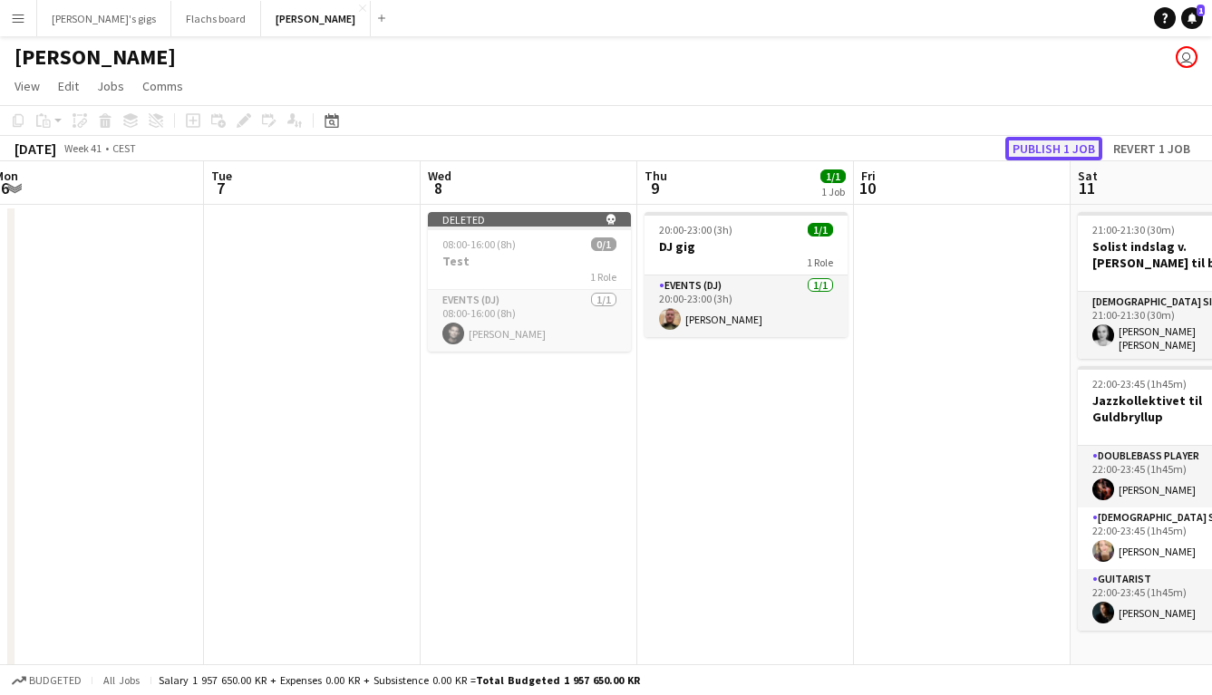
click at [1025, 137] on button "Publish 1 job" at bounding box center [1053, 149] width 97 height 24
